Goal: Transaction & Acquisition: Purchase product/service

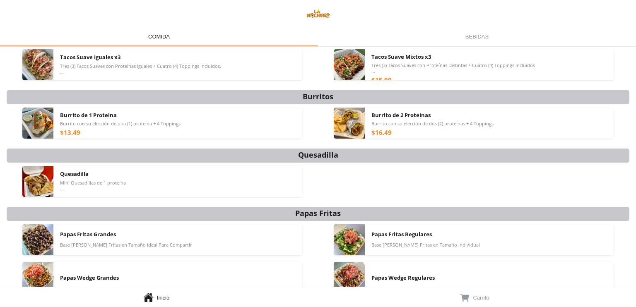
scroll to position [83, 0]
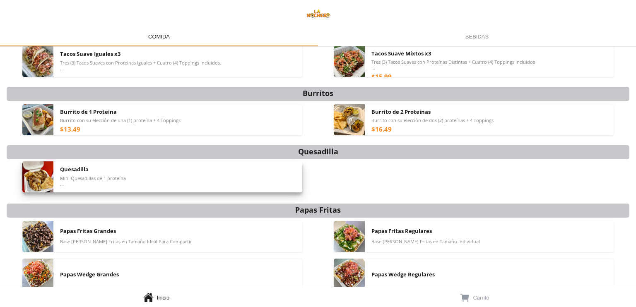
click at [249, 177] on div "Quesadilla Mini Quesadillas de 1 proteína Toppings Salen Aparte" at bounding box center [178, 176] width 236 height 31
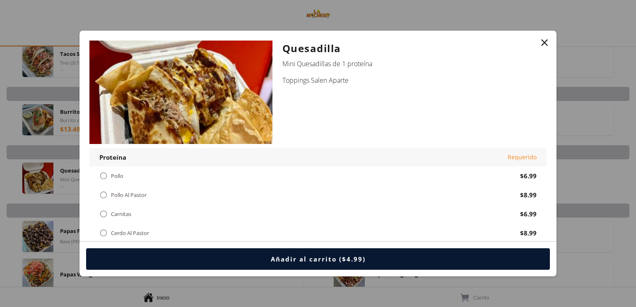
scroll to position [41, 0]
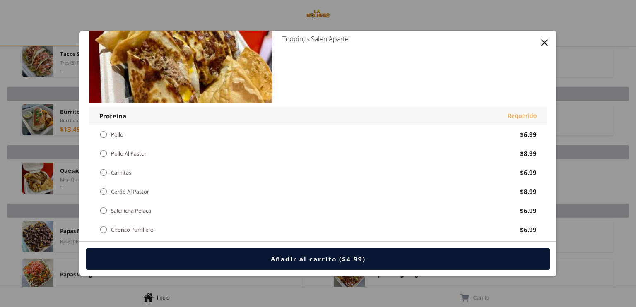
click at [123, 152] on div "Pollo Al Pastor" at bounding box center [129, 153] width 36 height 7
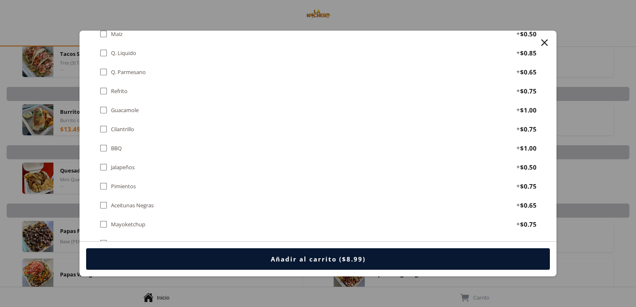
scroll to position [373, 0]
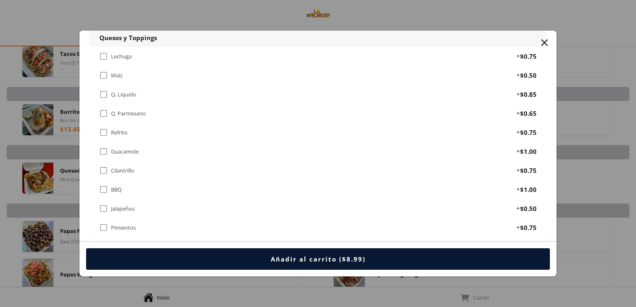
click at [120, 148] on div "Guacamole" at bounding box center [125, 151] width 28 height 7
click at [110, 128] on div " Refrito" at bounding box center [114, 132] width 31 height 9
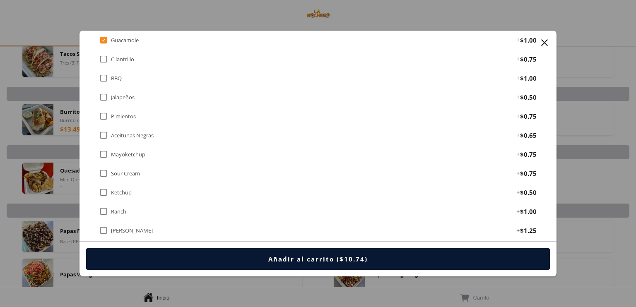
scroll to position [497, 0]
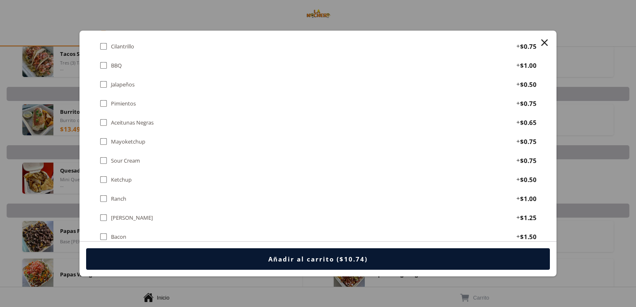
click at [139, 158] on div "Sour Cream" at bounding box center [125, 160] width 29 height 7
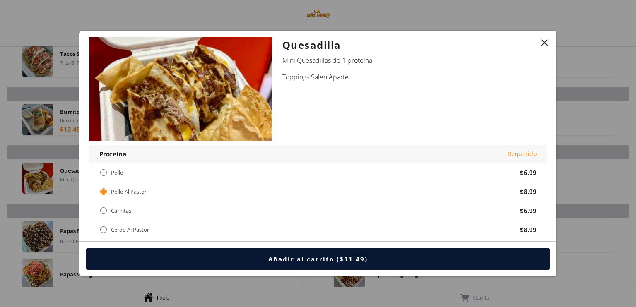
scroll to position [0, 0]
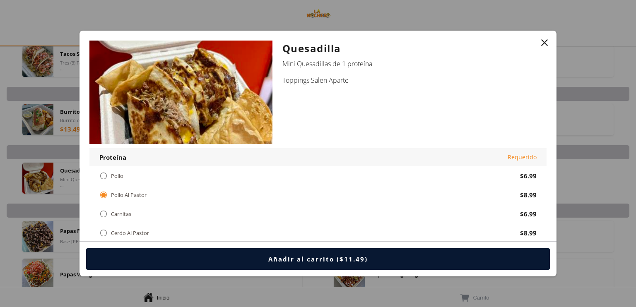
click at [118, 175] on div "Pollo" at bounding box center [117, 176] width 12 height 7
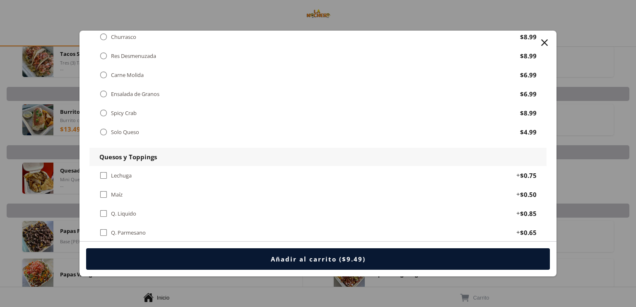
scroll to position [331, 0]
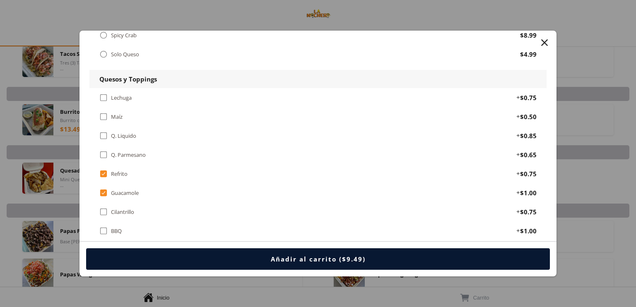
click at [542, 41] on div "" at bounding box center [545, 43] width 12 height 12
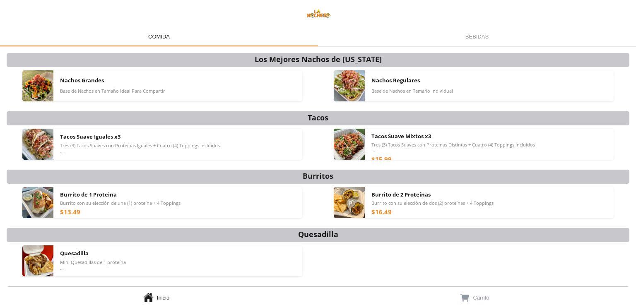
click at [477, 40] on div "Bebidas Bebidas" at bounding box center [477, 36] width 318 height 20
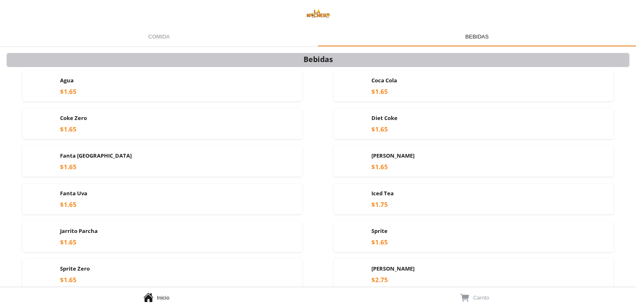
click at [171, 38] on div "Comida Comida" at bounding box center [159, 36] width 318 height 20
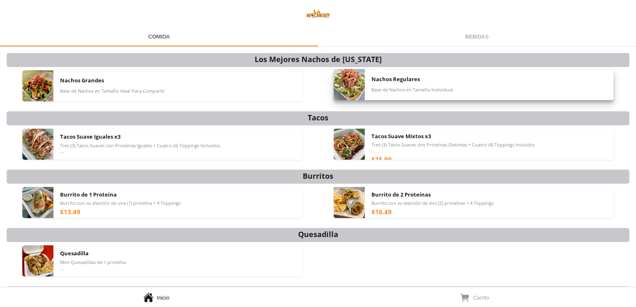
click at [376, 82] on span "Nachos Regulares" at bounding box center [395, 78] width 48 height 7
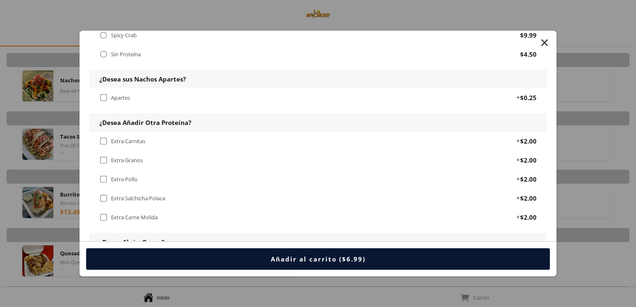
scroll to position [373, 0]
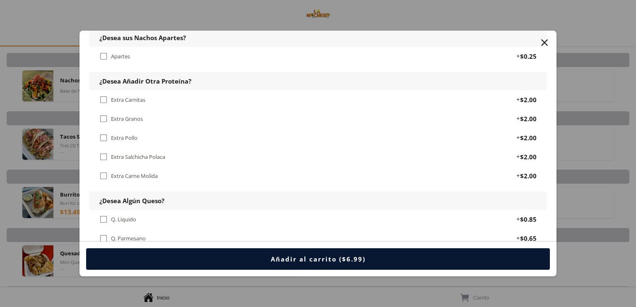
click at [128, 53] on div "Apartes" at bounding box center [120, 56] width 19 height 7
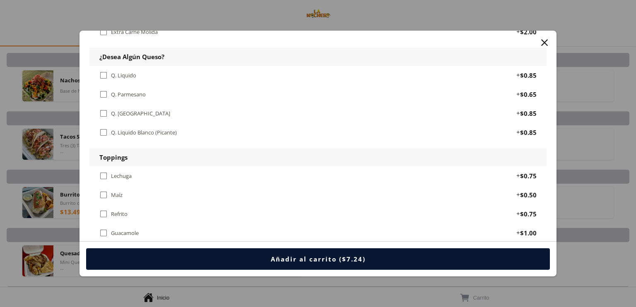
scroll to position [538, 0]
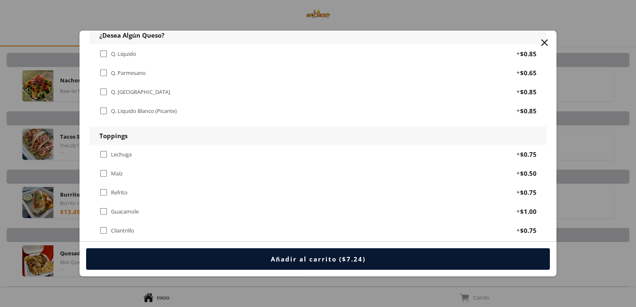
click at [123, 151] on div "Lechuga" at bounding box center [121, 154] width 21 height 7
click at [120, 170] on div "Maíz" at bounding box center [117, 173] width 12 height 7
click at [125, 189] on div "Refrito" at bounding box center [119, 192] width 17 height 7
click at [131, 202] on div " Guacamole + $1.00" at bounding box center [317, 211] width 457 height 19
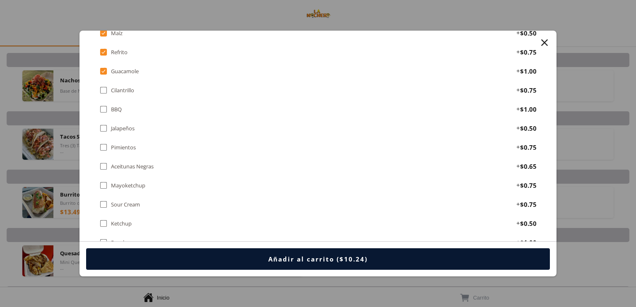
scroll to position [704, 0]
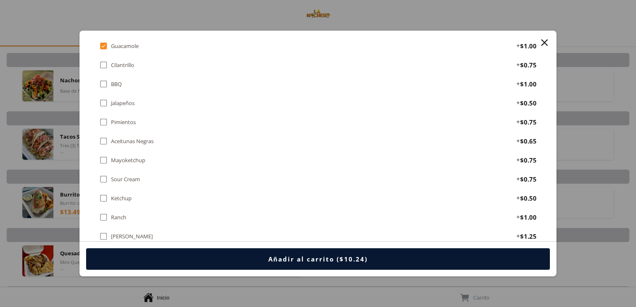
click at [124, 176] on div "Sour Cream" at bounding box center [125, 179] width 29 height 7
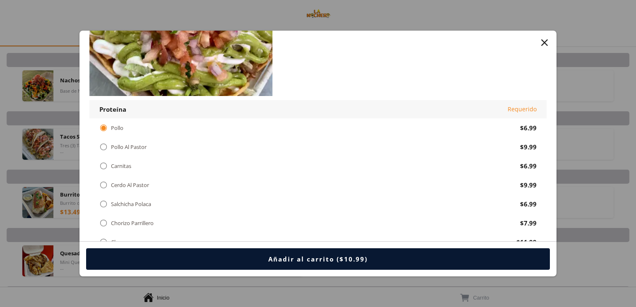
scroll to position [0, 0]
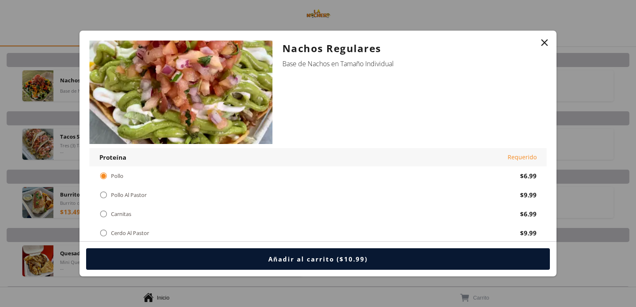
drag, startPoint x: 280, startPoint y: 46, endPoint x: 406, endPoint y: 68, distance: 128.2
click at [406, 68] on div "Nachos Regulares Base de Nachos en Tamaño Individual" at bounding box center [409, 95] width 274 height 108
click at [374, 83] on div "Nachos Regulares Base de Nachos en Tamaño Individual" at bounding box center [409, 95] width 274 height 108
click at [543, 39] on div "" at bounding box center [545, 43] width 12 height 12
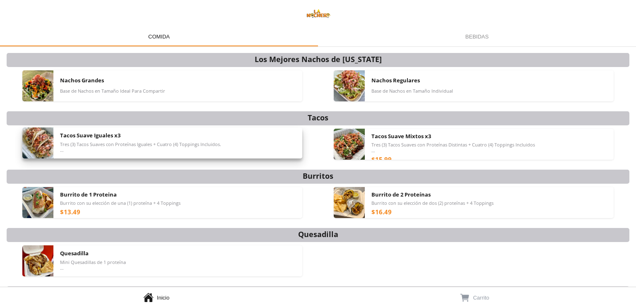
click at [254, 135] on div "Tacos Suave Iguales x3 Tres (3) Tacos Suaves con Proteínas Iguales + Cuatro (4)…" at bounding box center [178, 143] width 236 height 31
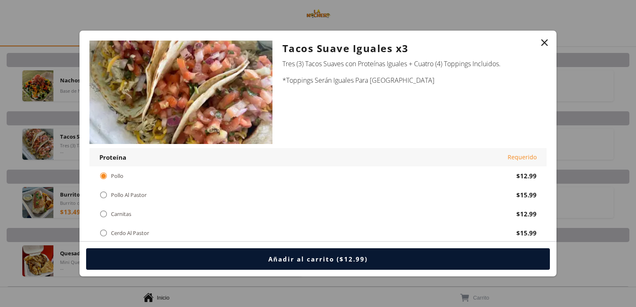
click at [543, 41] on div "" at bounding box center [545, 43] width 12 height 12
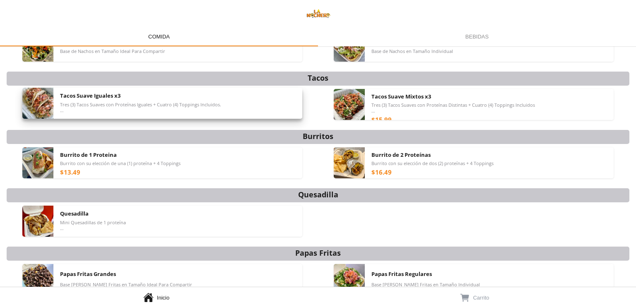
scroll to position [41, 0]
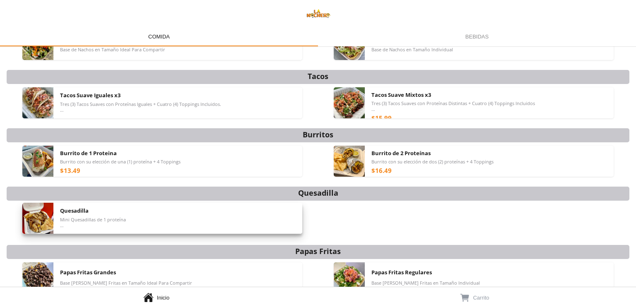
click at [165, 216] on div "Quesadilla Mini Quesadillas de 1 proteína Toppings Salen Aparte" at bounding box center [178, 218] width 236 height 31
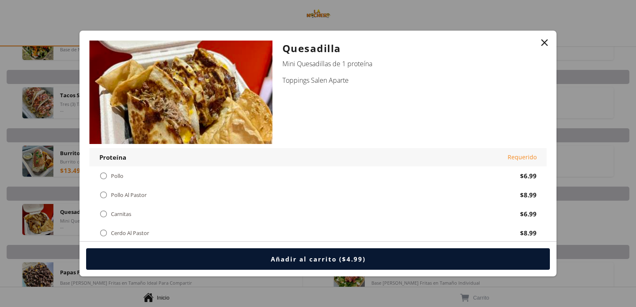
click at [113, 177] on div "Pollo" at bounding box center [117, 176] width 12 height 7
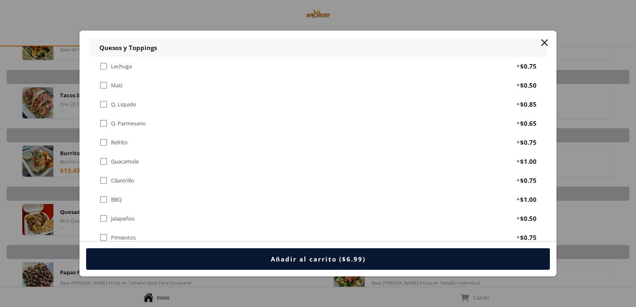
scroll to position [373, 0]
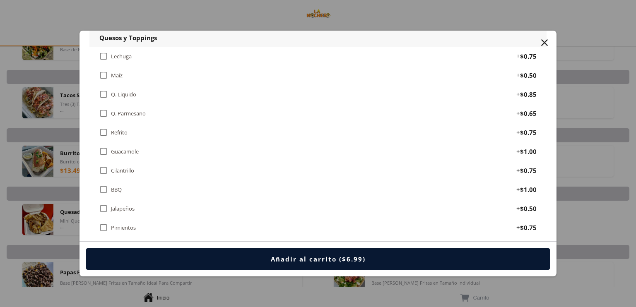
click at [121, 130] on div "Refrito" at bounding box center [119, 132] width 17 height 7
click at [124, 149] on div "Guacamole" at bounding box center [125, 151] width 28 height 7
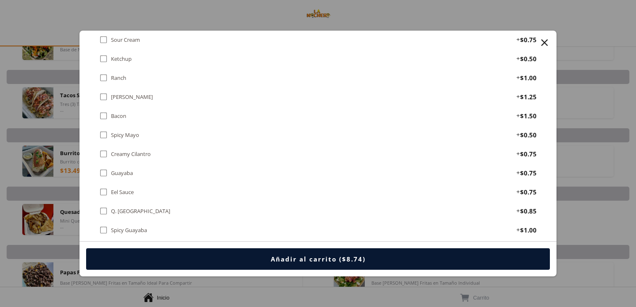
scroll to position [621, 0]
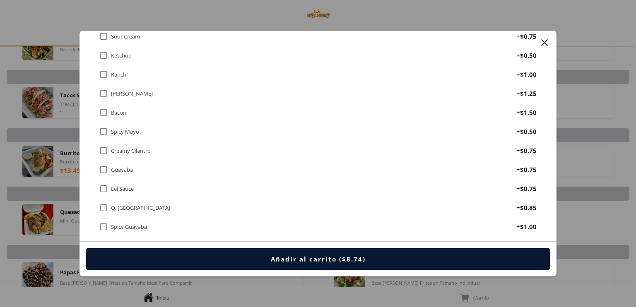
click at [543, 41] on div "" at bounding box center [545, 43] width 12 height 12
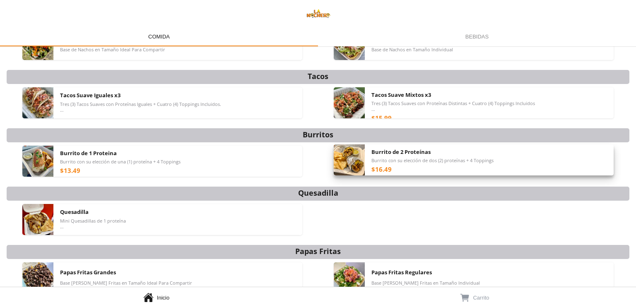
click at [421, 166] on div "Burrito de 2 Proteínas Burrito con su elección de dos (2) proteínas + 4 Topping…" at bounding box center [489, 159] width 236 height 31
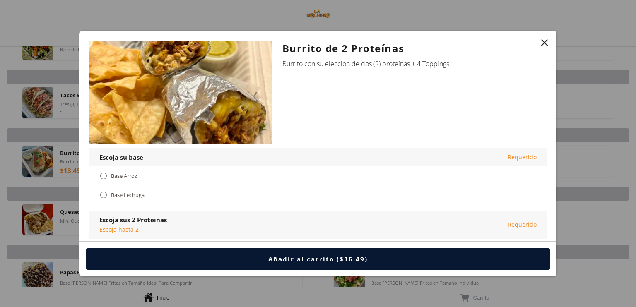
click at [547, 39] on div "" at bounding box center [545, 43] width 12 height 12
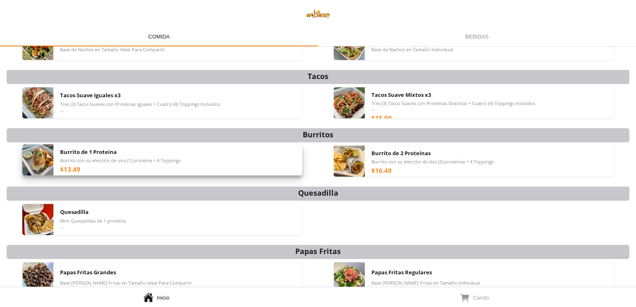
click at [229, 163] on div "Burrito de 1 Proteina Burrito con su elección de una (1) proteína + 4 Toppings …" at bounding box center [178, 159] width 236 height 31
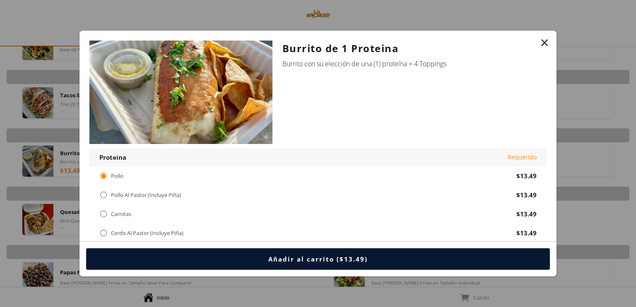
click at [173, 196] on div "Pollo Al Pastor (Incluye Piña)" at bounding box center [146, 195] width 70 height 7
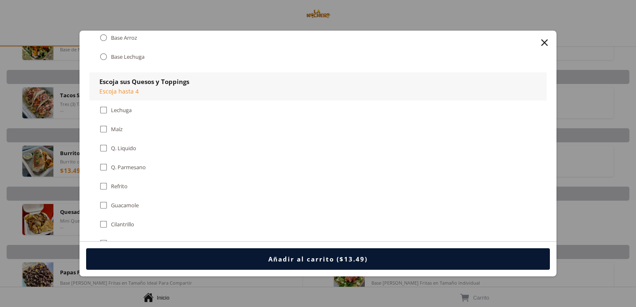
scroll to position [373, 0]
click at [119, 183] on div "Refrito" at bounding box center [119, 186] width 17 height 7
click at [137, 202] on div "Guacamole" at bounding box center [125, 205] width 28 height 7
click at [120, 109] on div "Lechuga" at bounding box center [121, 109] width 21 height 7
click at [116, 125] on div "Maíz" at bounding box center [117, 128] width 12 height 7
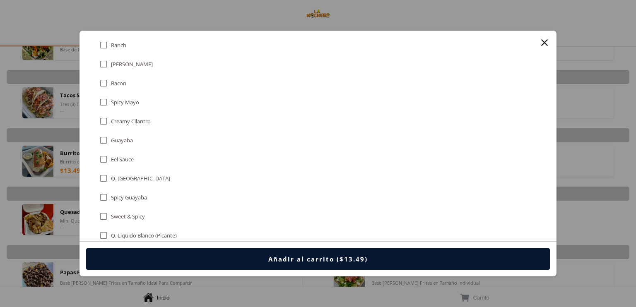
scroll to position [745, 0]
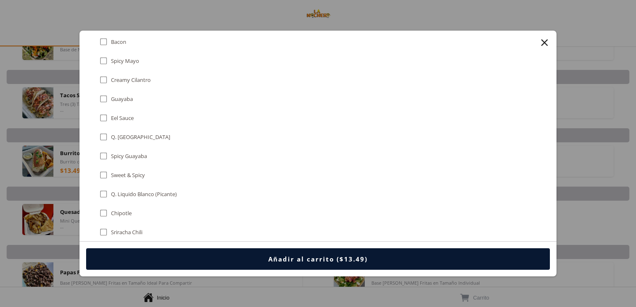
click at [104, 132] on div "" at bounding box center [103, 136] width 8 height 9
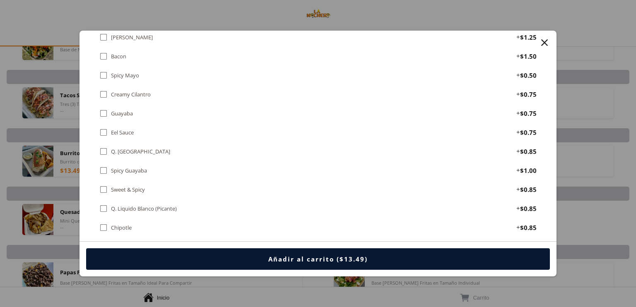
scroll to position [1325, 0]
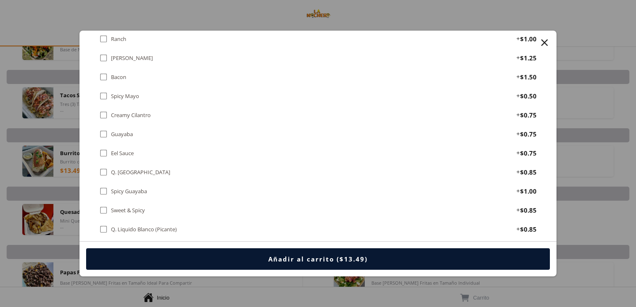
click at [125, 169] on div "Q. [GEOGRAPHIC_DATA]" at bounding box center [140, 172] width 59 height 7
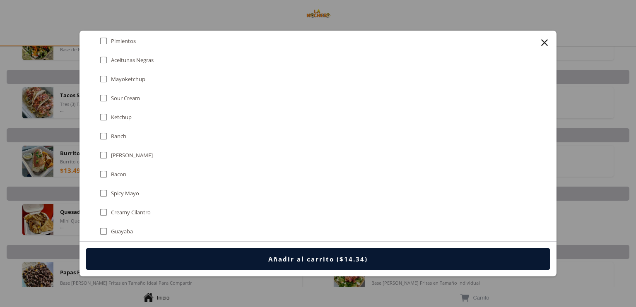
scroll to position [614, 0]
click at [128, 94] on div "Sour Cream" at bounding box center [125, 97] width 29 height 7
click at [105, 94] on div "" at bounding box center [103, 96] width 8 height 9
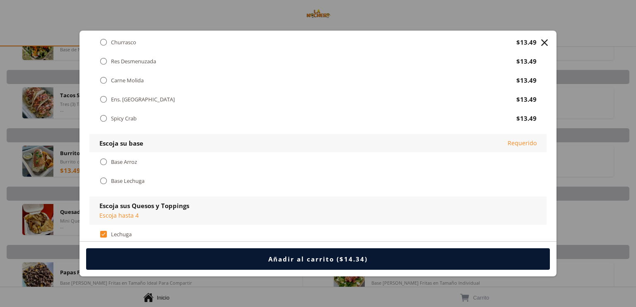
scroll to position [248, 0]
click at [104, 232] on div "" at bounding box center [103, 233] width 8 height 9
click at [126, 161] on div "Base Arroz" at bounding box center [124, 161] width 26 height 7
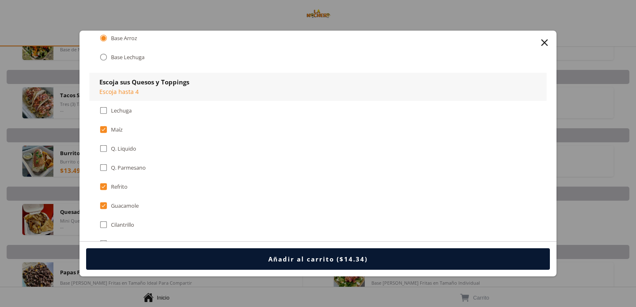
scroll to position [373, 0]
click at [116, 127] on div "Maíz" at bounding box center [117, 128] width 12 height 7
click at [117, 108] on div "Lechuga" at bounding box center [121, 109] width 21 height 7
click at [117, 125] on div "Maíz" at bounding box center [117, 128] width 12 height 7
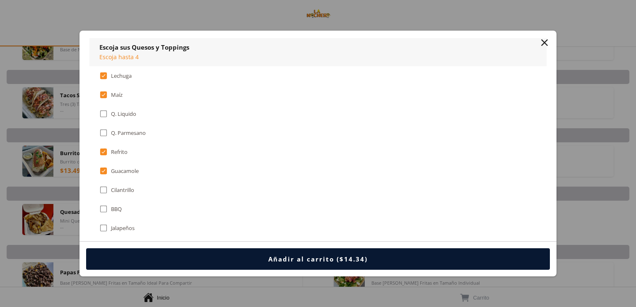
scroll to position [407, 0]
click at [121, 91] on div "Maíz" at bounding box center [117, 94] width 12 height 7
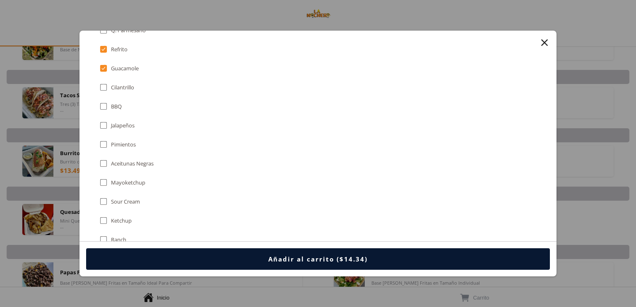
scroll to position [531, 0]
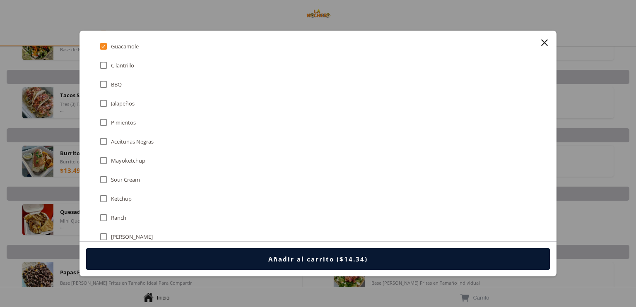
click at [131, 176] on div "Sour Cream" at bounding box center [125, 179] width 29 height 7
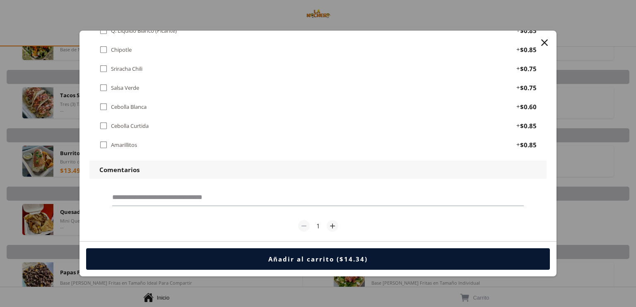
scroll to position [1525, 0]
click at [195, 188] on input at bounding box center [318, 196] width 412 height 17
type input "**********"
click at [295, 257] on div "Añadir al carrito ($14.34)" at bounding box center [317, 259] width 99 height 8
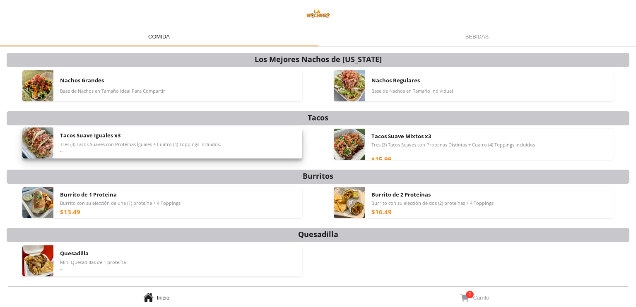
click at [214, 140] on div "Tacos Suave Iguales x3 Tres (3) Tacos Suaves con Proteínas Iguales + Cuatro (4)…" at bounding box center [178, 143] width 236 height 31
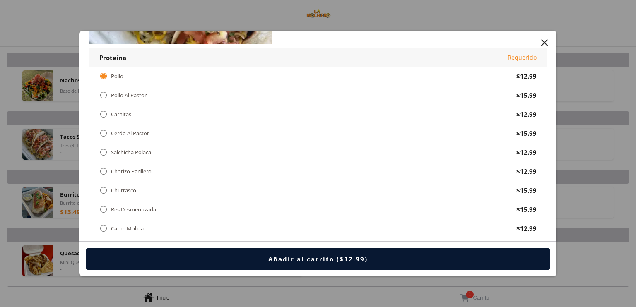
scroll to position [124, 0]
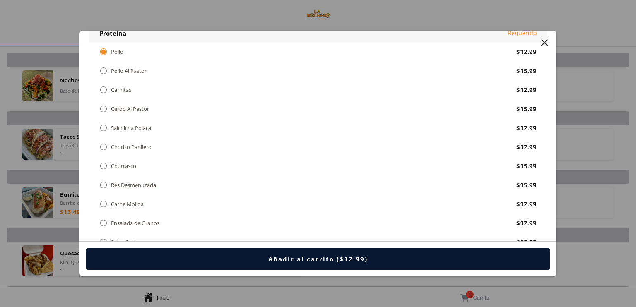
click at [128, 204] on div "Carne Molida" at bounding box center [127, 204] width 33 height 7
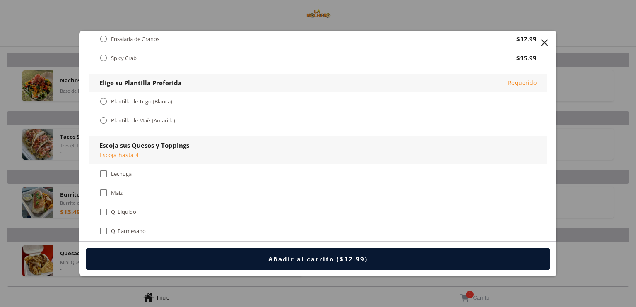
scroll to position [331, 0]
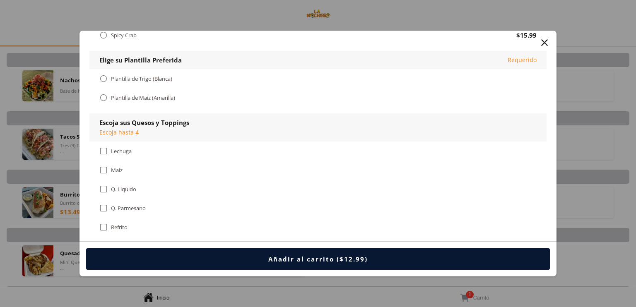
click at [149, 96] on div "Plantilla de Maíz (Amarilla)" at bounding box center [143, 97] width 64 height 7
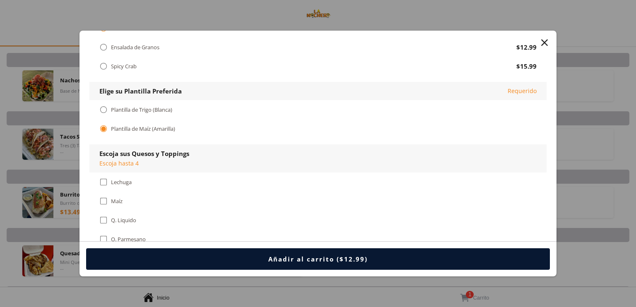
scroll to position [290, 0]
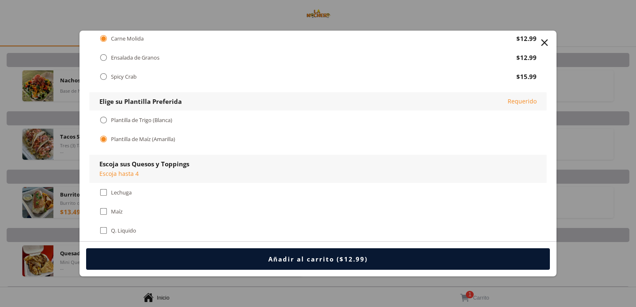
click at [164, 118] on div "Plantilla de Trigo (Blanca)" at bounding box center [141, 120] width 61 height 7
click at [168, 139] on div "Plantilla de Maíz (Amarilla)" at bounding box center [143, 139] width 64 height 7
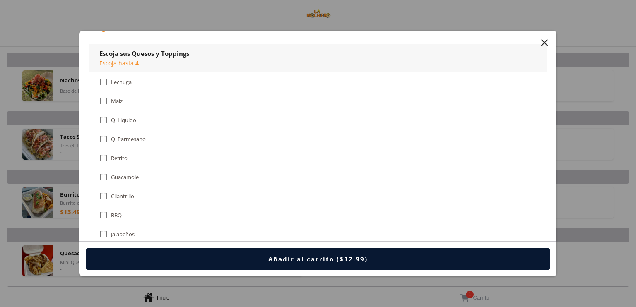
scroll to position [414, 0]
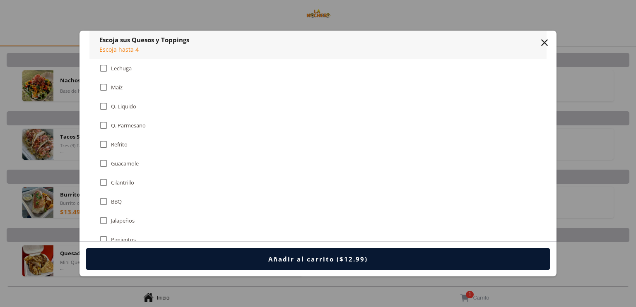
click at [130, 162] on div "Guacamole" at bounding box center [125, 163] width 28 height 7
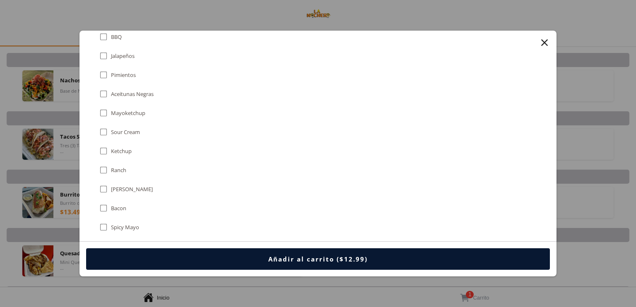
scroll to position [580, 0]
click at [141, 185] on div "[PERSON_NAME]" at bounding box center [132, 188] width 42 height 7
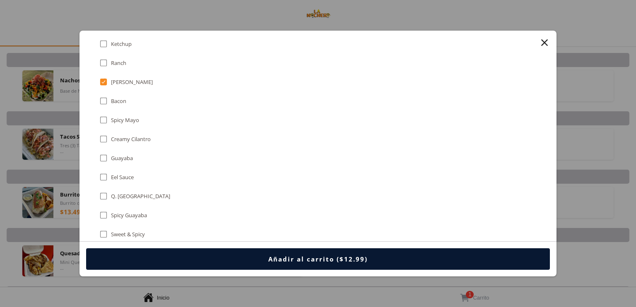
scroll to position [704, 0]
click at [125, 175] on div "Q. [GEOGRAPHIC_DATA]" at bounding box center [140, 178] width 59 height 7
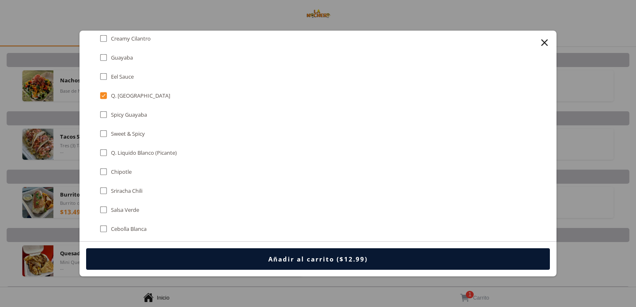
scroll to position [828, 0]
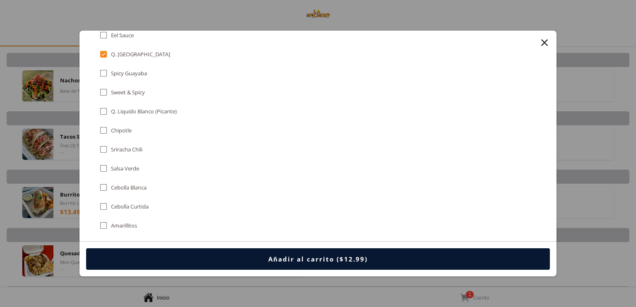
click at [131, 165] on div "Salsa Verde" at bounding box center [125, 168] width 28 height 7
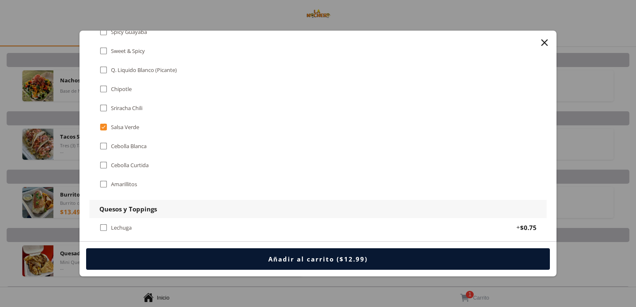
scroll to position [994, 0]
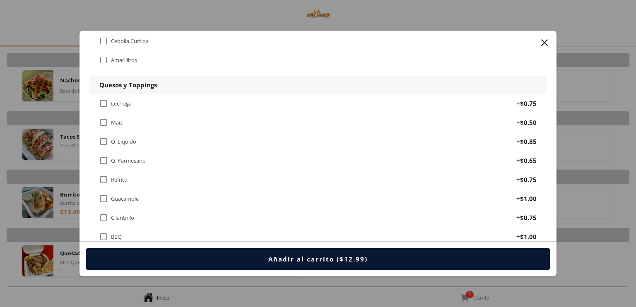
click at [127, 100] on div "Lechuga" at bounding box center [121, 103] width 21 height 7
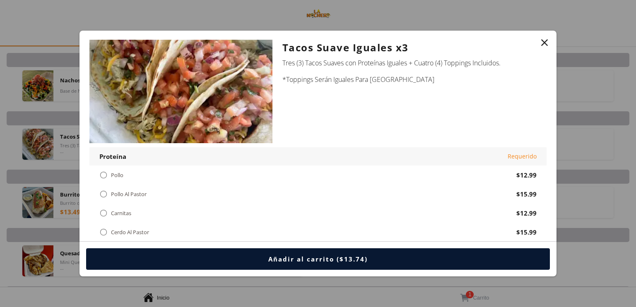
scroll to position [0, 0]
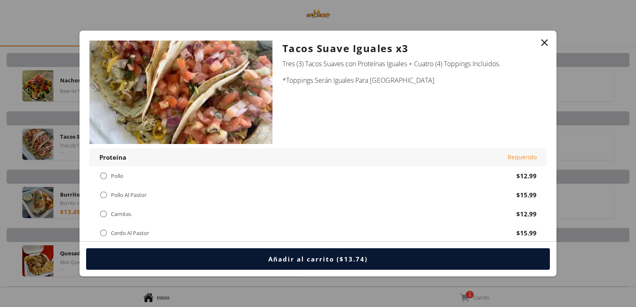
click at [352, 260] on div "Añadir al carrito ($13.74)" at bounding box center [317, 259] width 99 height 8
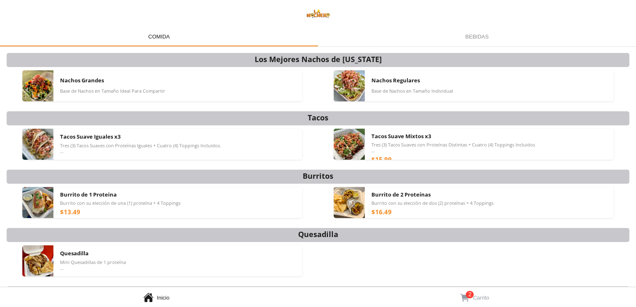
click at [484, 296] on span "Carrito" at bounding box center [481, 298] width 16 height 6
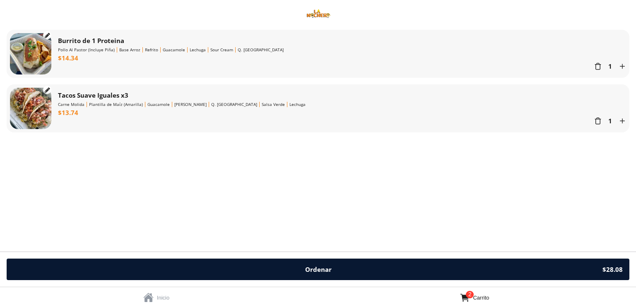
click at [160, 298] on span "Inicio" at bounding box center [163, 298] width 12 height 6
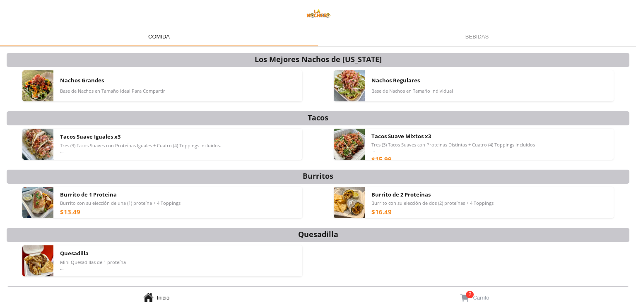
click at [476, 36] on div "Bebidas Bebidas" at bounding box center [477, 36] width 318 height 20
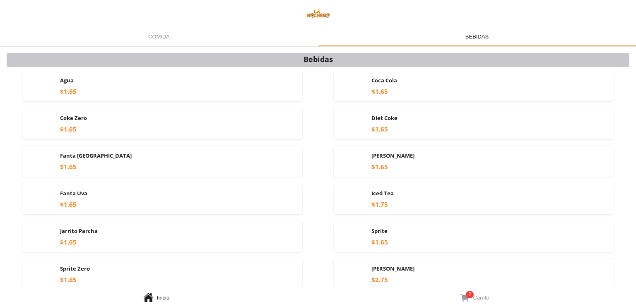
click at [154, 35] on div "Comida Comida" at bounding box center [159, 36] width 318 height 20
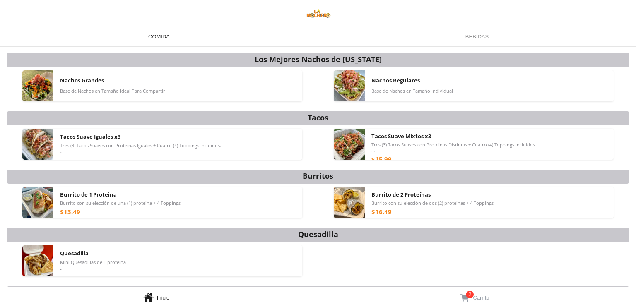
click at [467, 300] on span "" at bounding box center [465, 297] width 10 height 11
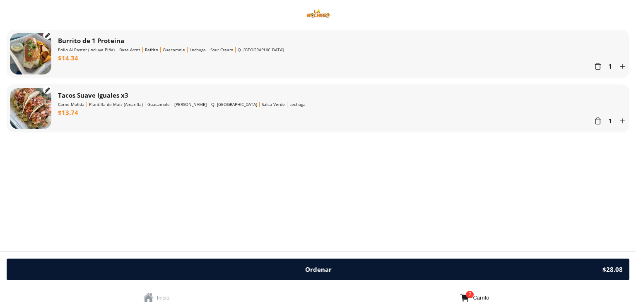
click at [335, 273] on button "Ordenar $28.08" at bounding box center [318, 270] width 623 height 22
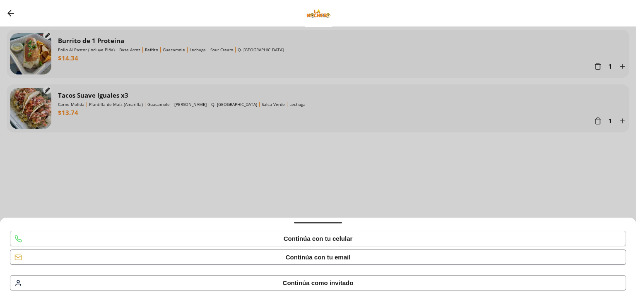
click at [354, 284] on div " Continúa como invitado" at bounding box center [317, 283] width 615 height 14
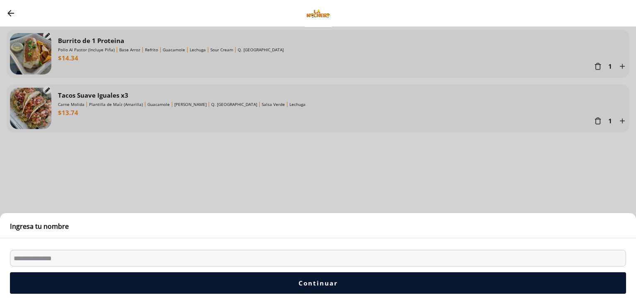
click at [170, 252] on input "Bottom Sheet" at bounding box center [318, 258] width 616 height 17
type input "**********"
click at [332, 284] on div "Continuar" at bounding box center [318, 283] width 39 height 8
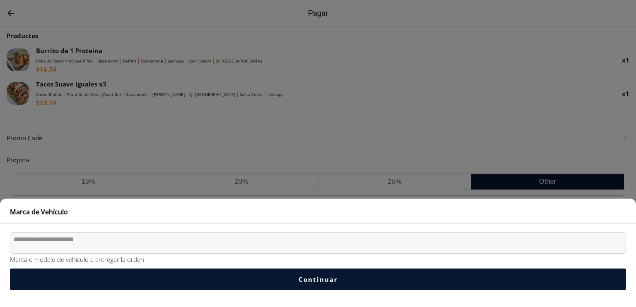
click at [127, 239] on textarea "Bottom Sheet" at bounding box center [318, 243] width 616 height 22
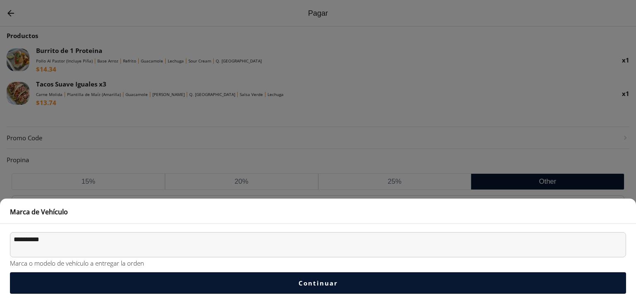
type textarea "**********"
click at [321, 279] on div "Continuar" at bounding box center [318, 283] width 39 height 8
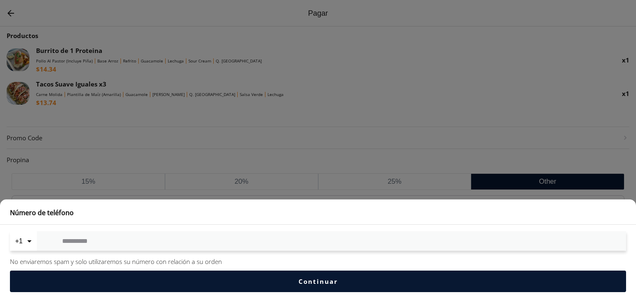
click at [267, 245] on input "Bottom Sheet" at bounding box center [331, 241] width 539 height 7
type input "**********"
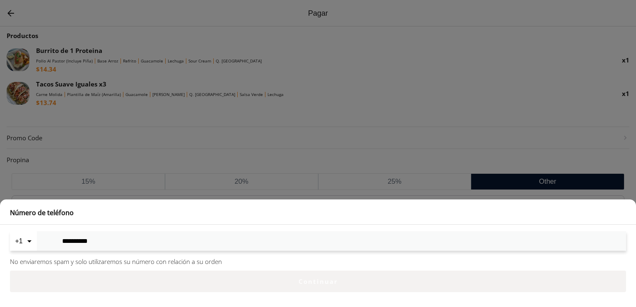
click at [338, 284] on button "Continuar" at bounding box center [318, 282] width 616 height 22
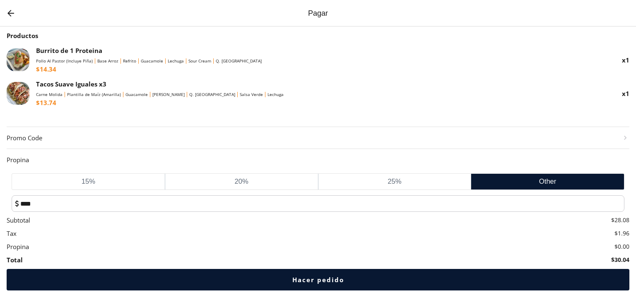
click at [316, 278] on div "Hacer pedido" at bounding box center [318, 280] width 52 height 8
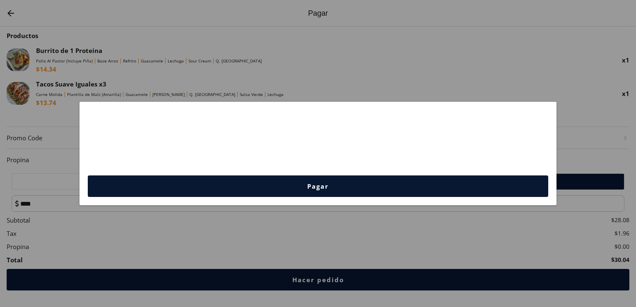
click at [363, 189] on button "Pagar" at bounding box center [318, 187] width 460 height 22
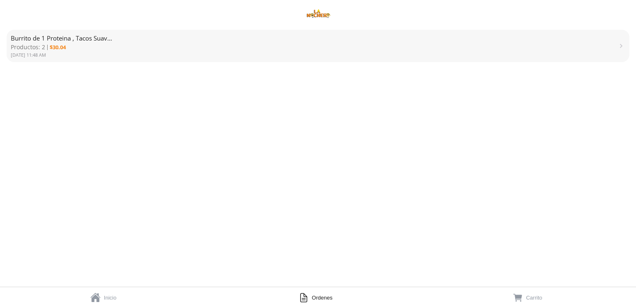
click at [311, 296] on link "  Ordenes" at bounding box center [318, 297] width 212 height 20
click at [321, 296] on span "Ordenes" at bounding box center [322, 298] width 21 height 6
click at [88, 36] on span "Burrito de 1 Proteina , Tacos Suave Iguales x3" at bounding box center [76, 38] width 130 height 8
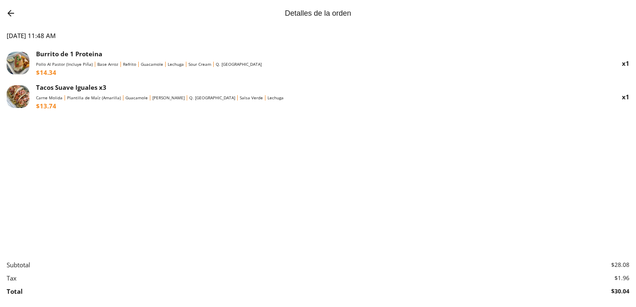
click at [426, 102] on div "Tacos Suave Iguales x3 Carne Molida Plantilla de Maíz (Amarilla) Guacamole [PER…" at bounding box center [325, 96] width 579 height 27
